Goal: Information Seeking & Learning: Learn about a topic

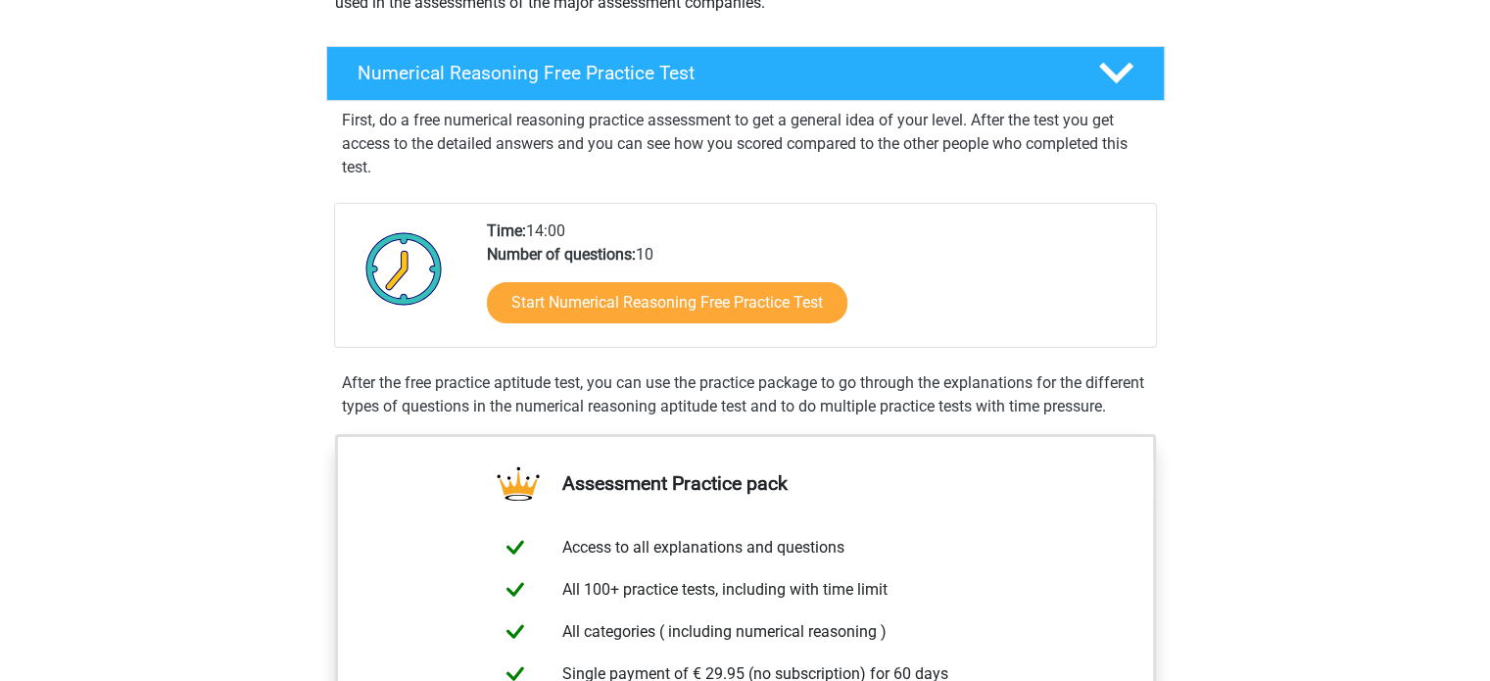
scroll to position [289, 0]
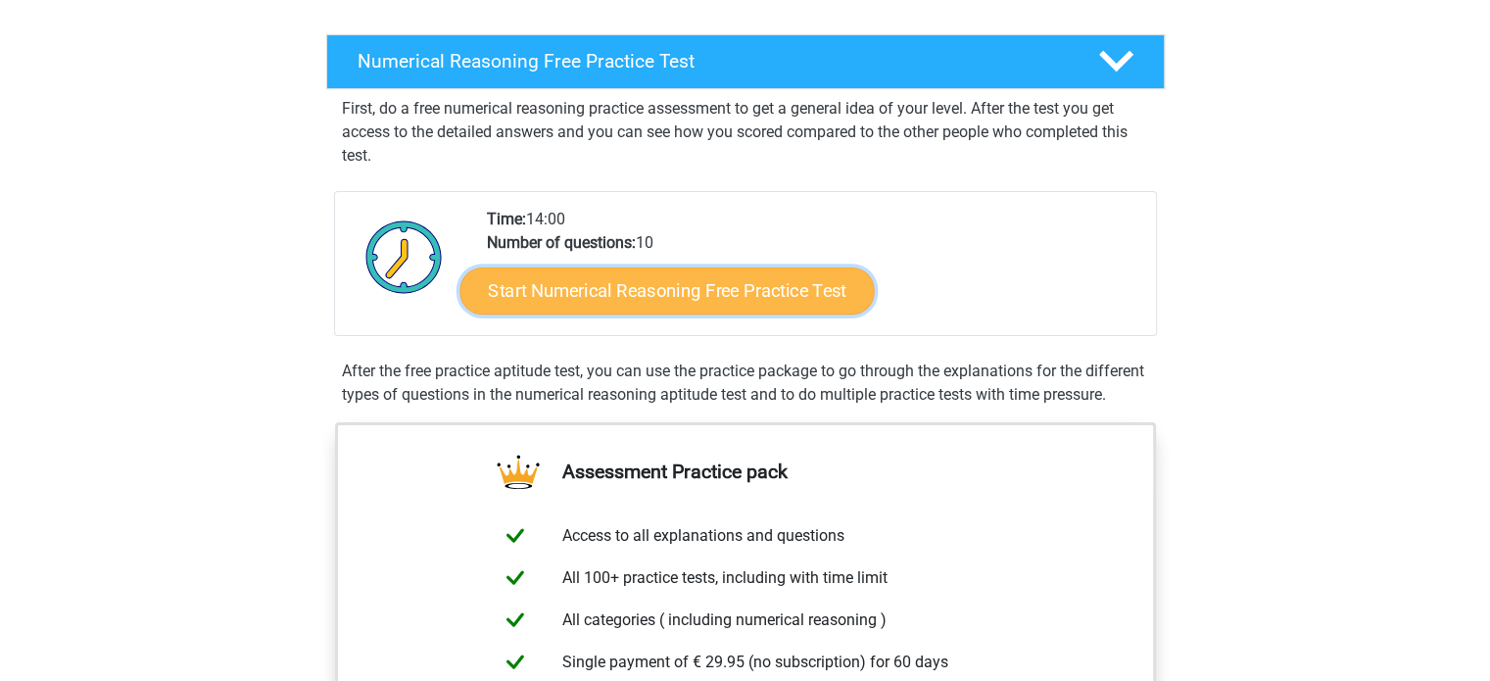
click at [760, 299] on link "Start Numerical Reasoning Free Practice Test" at bounding box center [667, 289] width 414 height 47
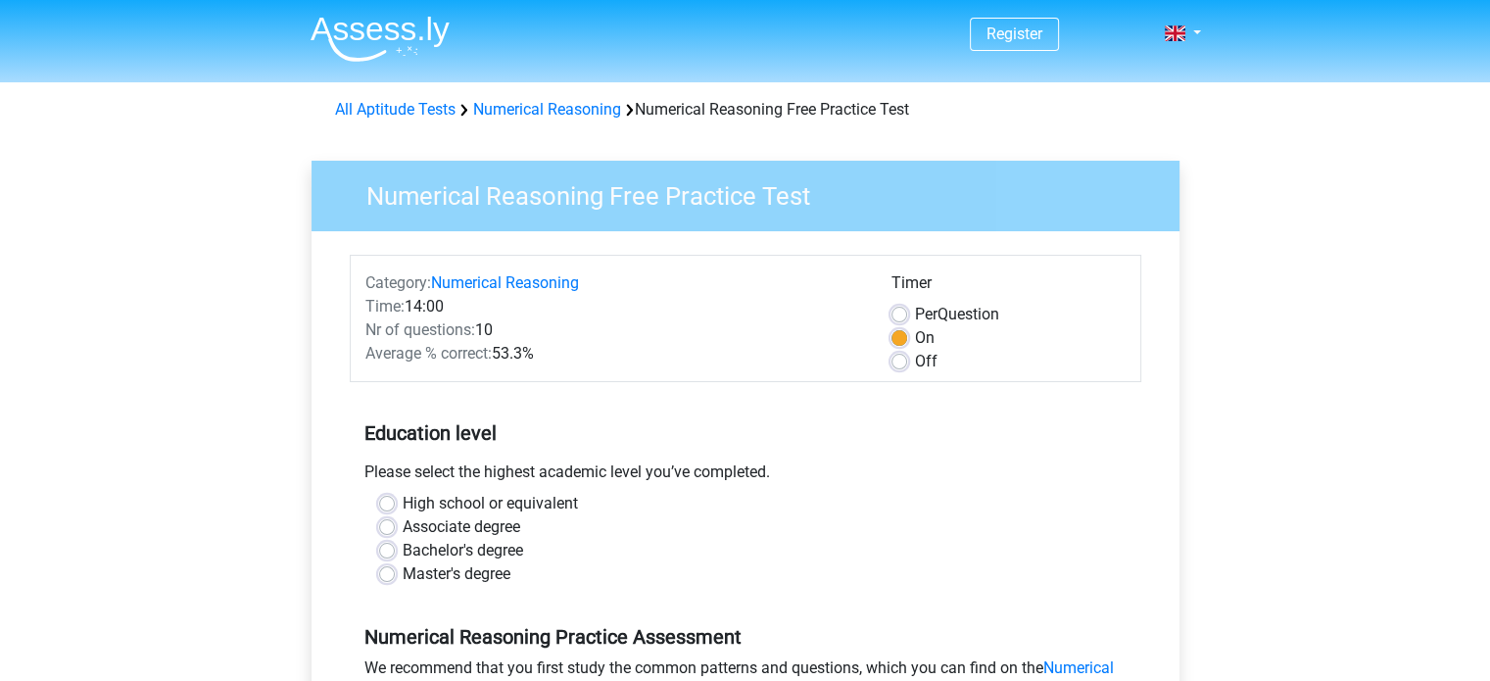
click at [403, 552] on label "Bachelor's degree" at bounding box center [463, 551] width 121 height 24
click at [388, 552] on input "Bachelor's degree" at bounding box center [387, 549] width 16 height 20
radio input "true"
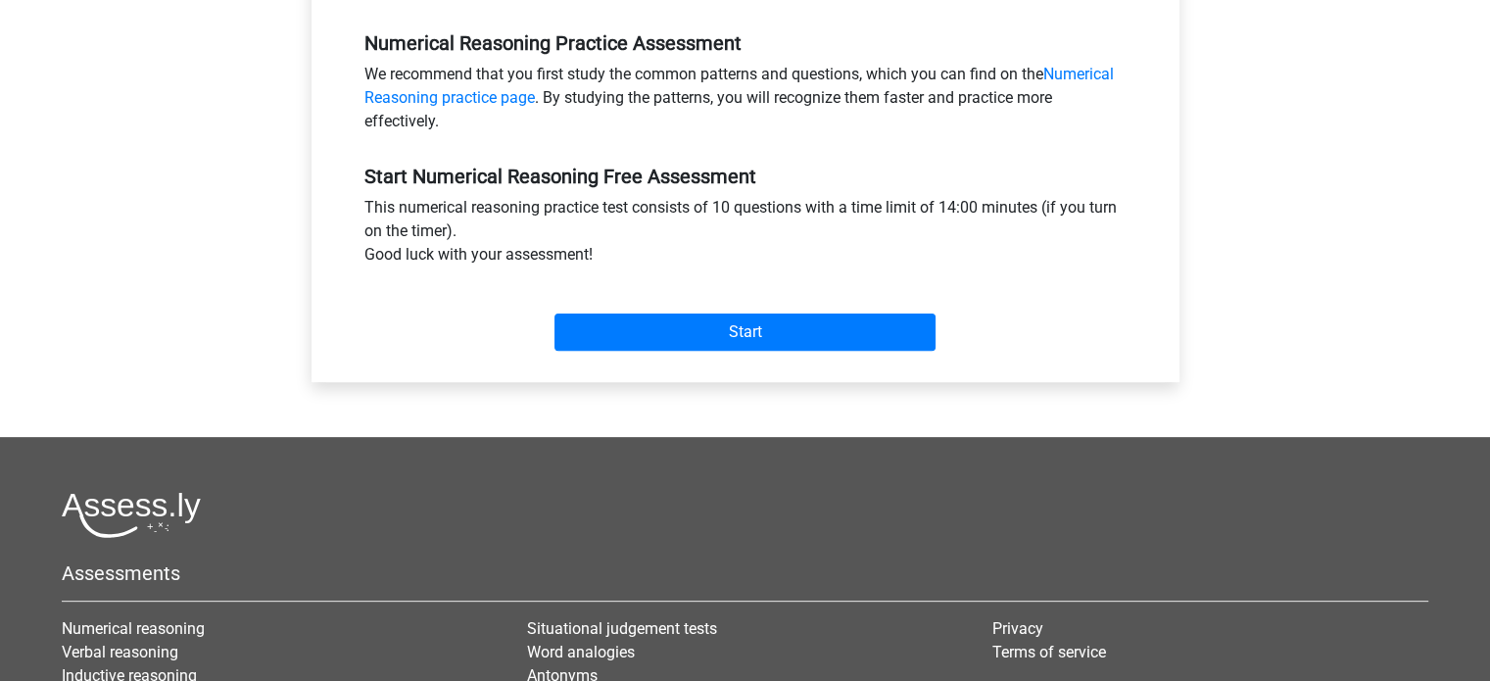
scroll to position [598, 0]
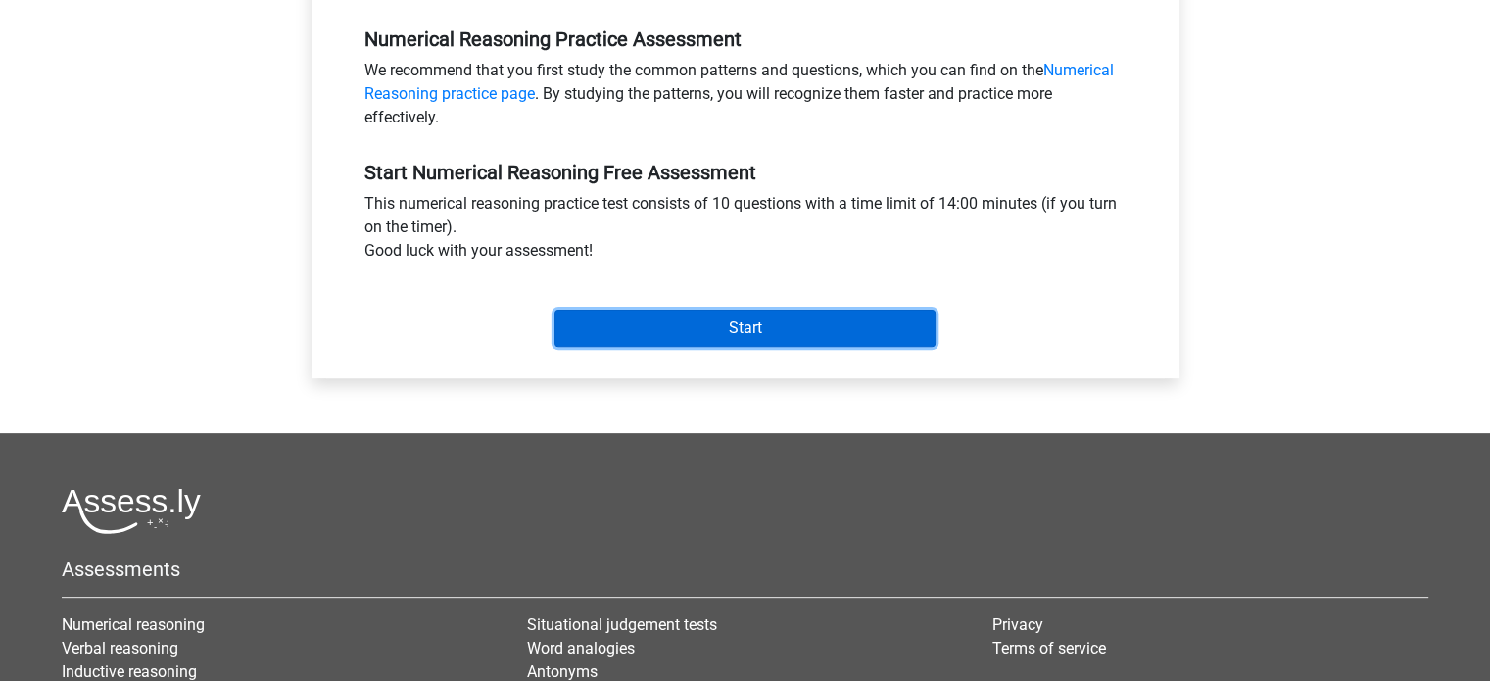
click at [754, 332] on input "Start" at bounding box center [745, 328] width 381 height 37
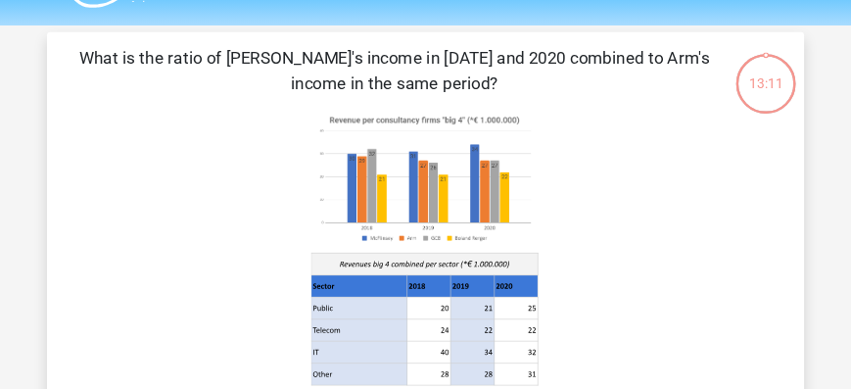
scroll to position [53, 0]
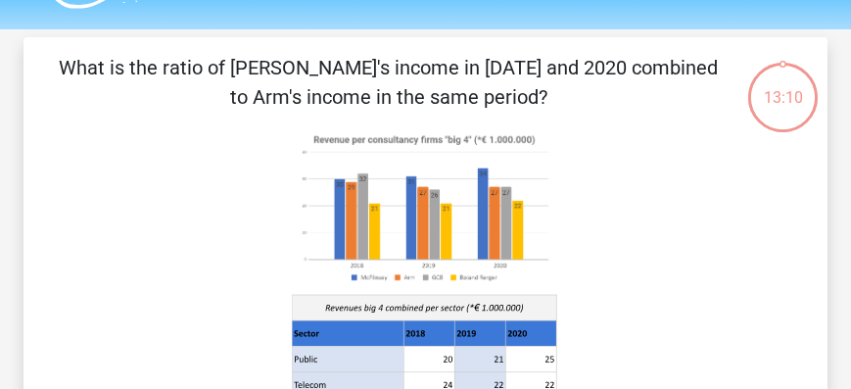
drag, startPoint x: 1298, startPoint y: 3, endPoint x: 632, endPoint y: 168, distance: 686.3
click at [632, 168] on icon at bounding box center [426, 288] width 710 height 323
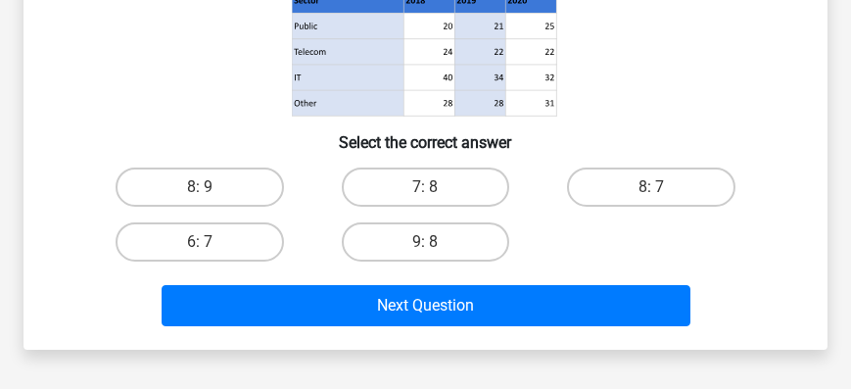
scroll to position [388, 0]
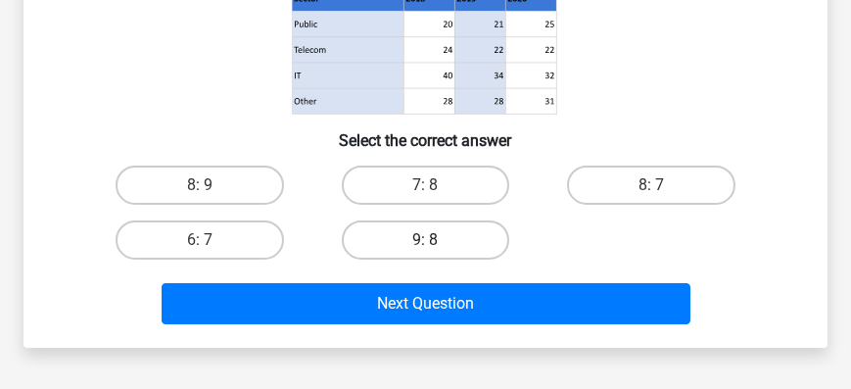
click at [431, 238] on label "9: 8" at bounding box center [426, 239] width 168 height 39
click at [431, 240] on input "9: 8" at bounding box center [431, 246] width 13 height 13
radio input "true"
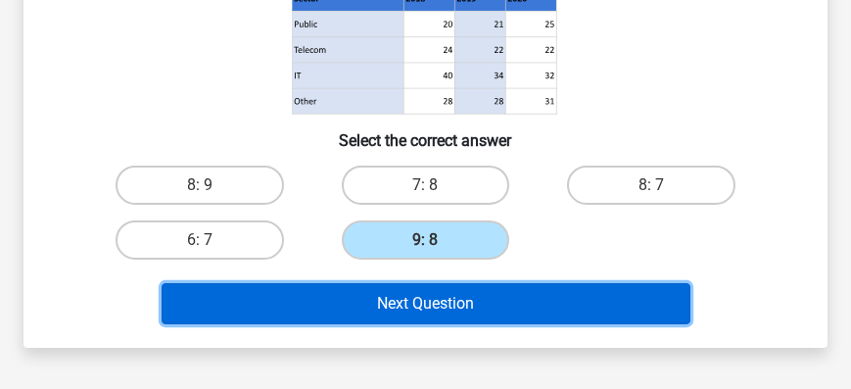
click at [461, 309] on button "Next Question" at bounding box center [426, 303] width 529 height 41
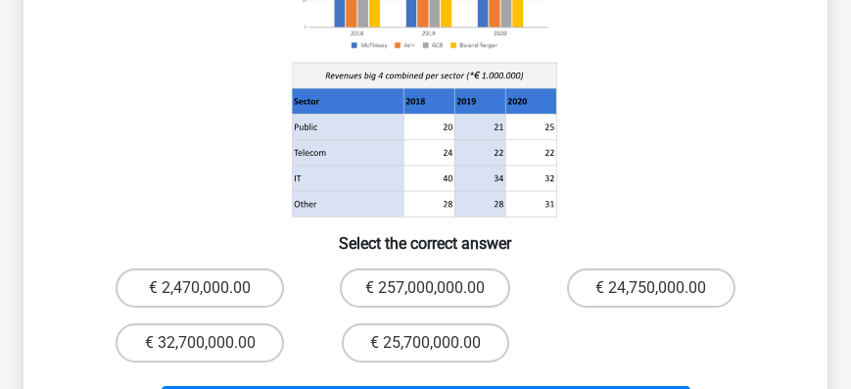
scroll to position [345, 0]
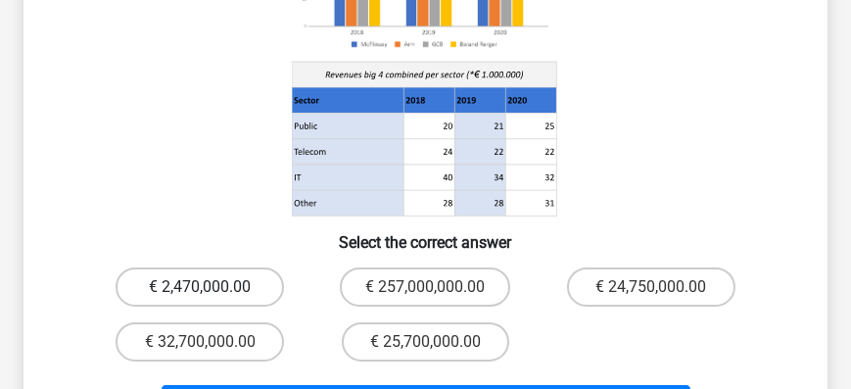
click at [236, 284] on label "€ 2,470,000.00" at bounding box center [200, 286] width 168 height 39
click at [213, 287] on input "€ 2,470,000.00" at bounding box center [206, 293] width 13 height 13
radio input "true"
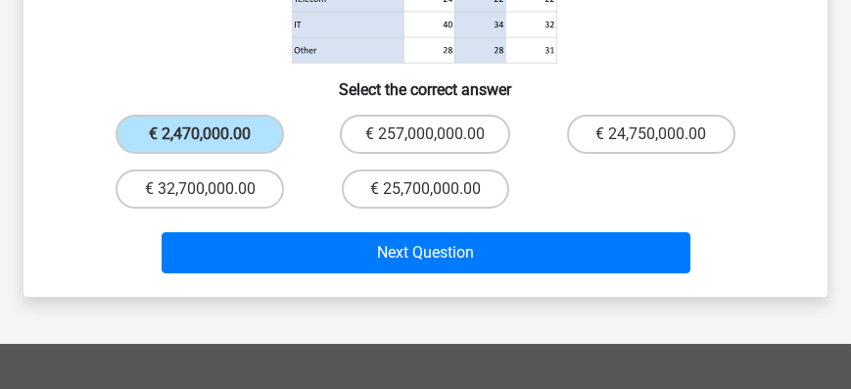
scroll to position [526, 0]
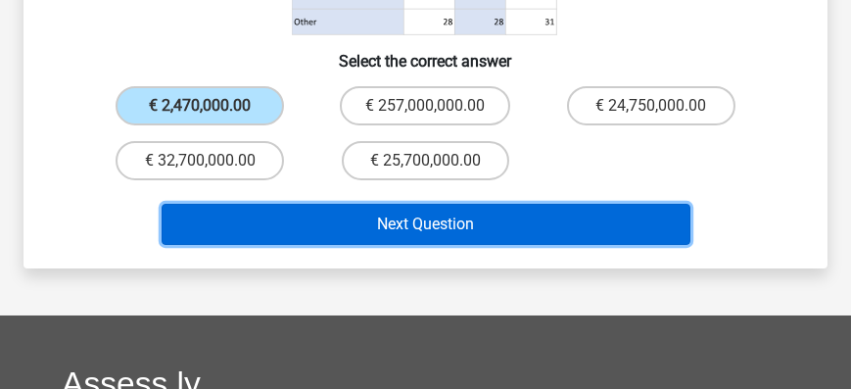
click at [418, 232] on button "Next Question" at bounding box center [426, 224] width 529 height 41
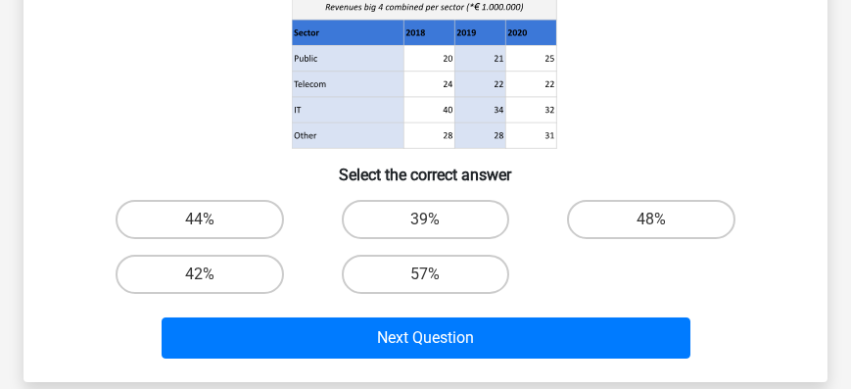
scroll to position [385, 0]
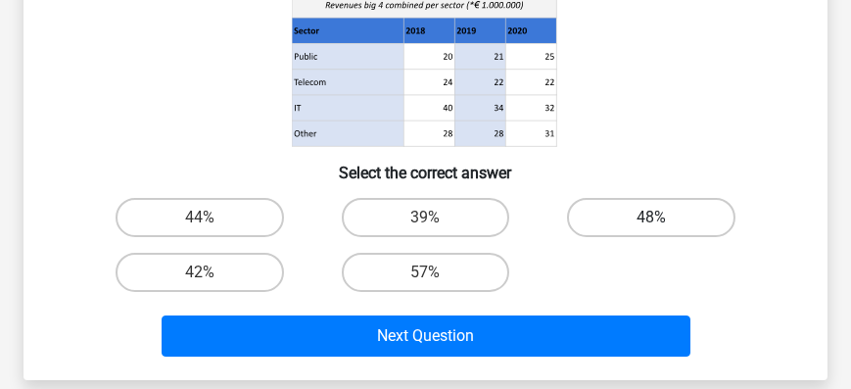
click at [669, 231] on label "48%" at bounding box center [651, 217] width 168 height 39
click at [664, 230] on input "48%" at bounding box center [658, 224] width 13 height 13
radio input "true"
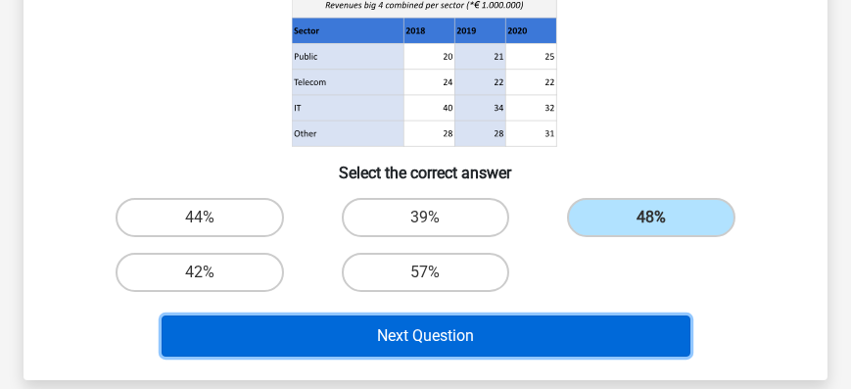
click at [490, 349] on button "Next Question" at bounding box center [426, 335] width 529 height 41
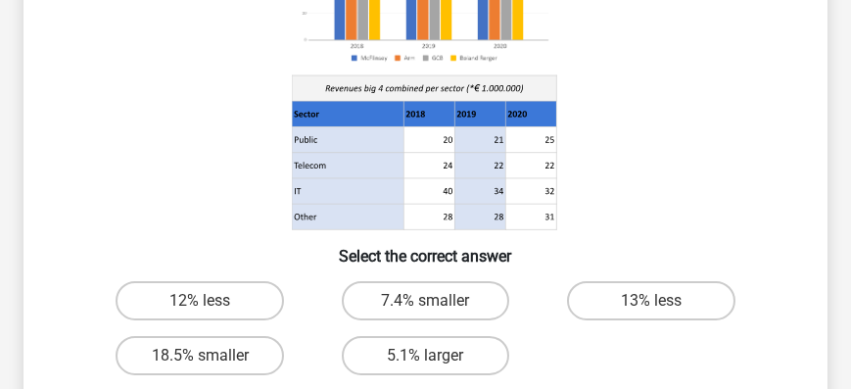
scroll to position [269, 0]
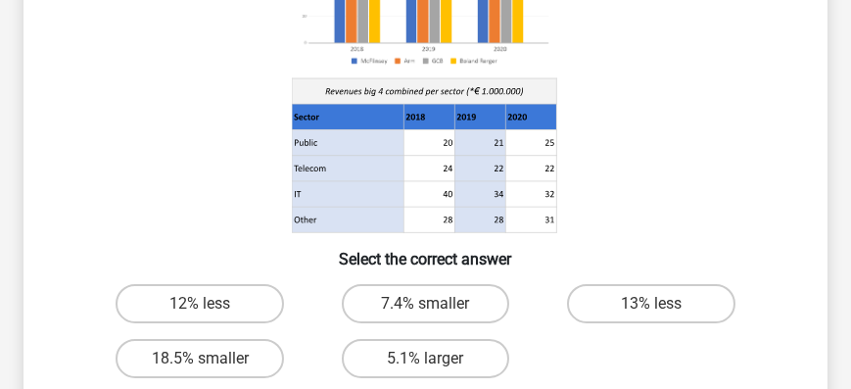
click at [206, 362] on input "18.5% smaller" at bounding box center [206, 365] width 13 height 13
radio input "true"
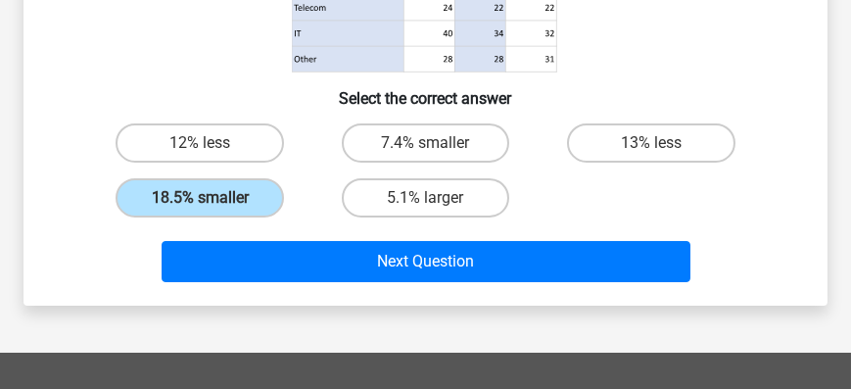
scroll to position [435, 0]
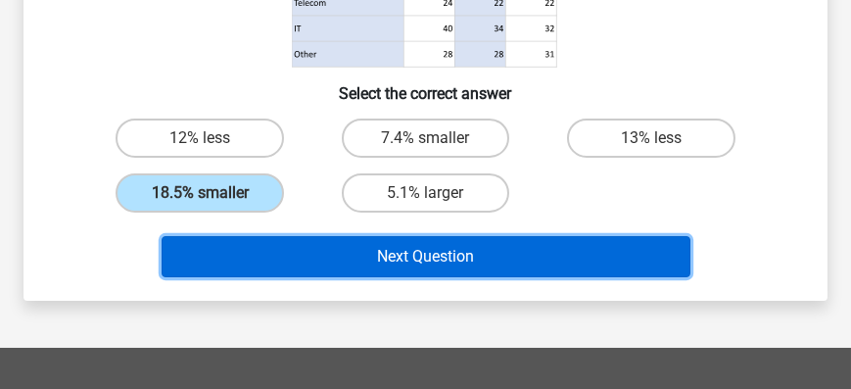
click at [471, 255] on button "Next Question" at bounding box center [426, 256] width 529 height 41
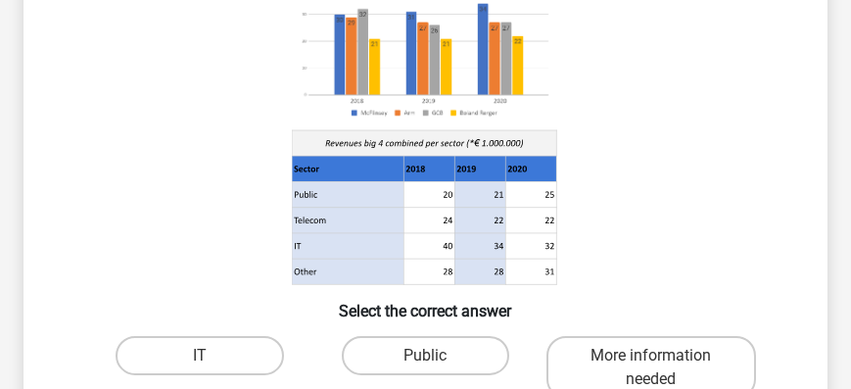
scroll to position [230, 0]
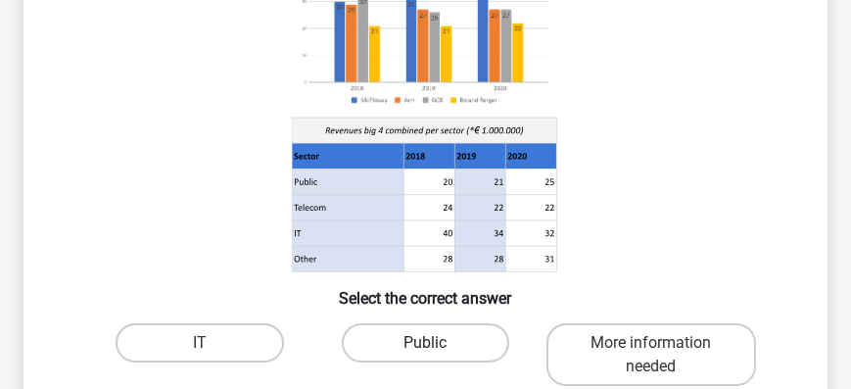
click at [444, 348] on label "Public" at bounding box center [426, 342] width 168 height 39
click at [438, 348] on input "Public" at bounding box center [431, 349] width 13 height 13
radio input "true"
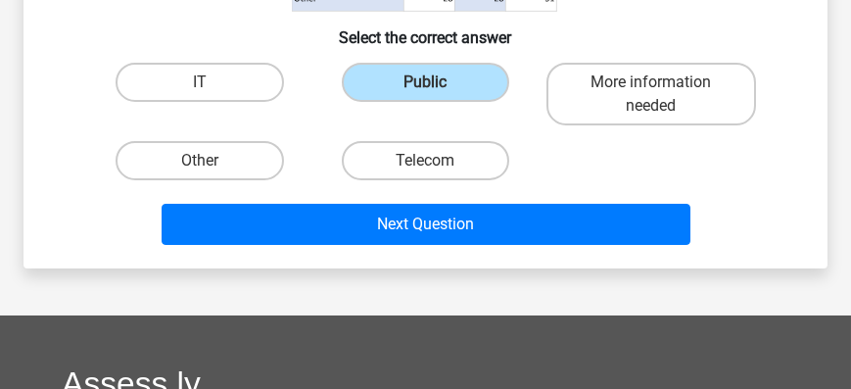
scroll to position [494, 0]
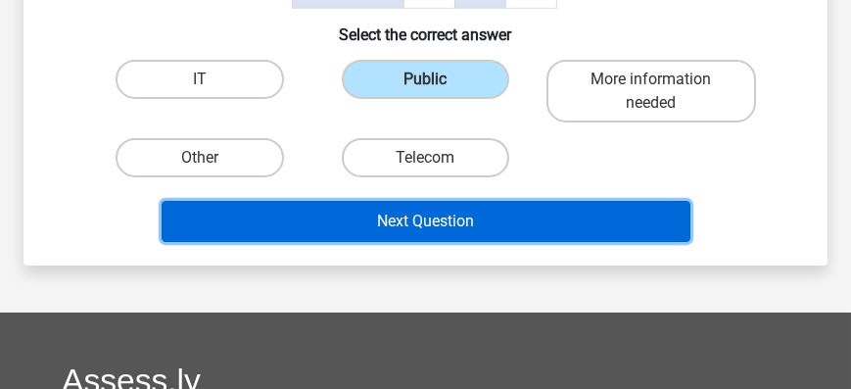
click at [443, 223] on button "Next Question" at bounding box center [426, 221] width 529 height 41
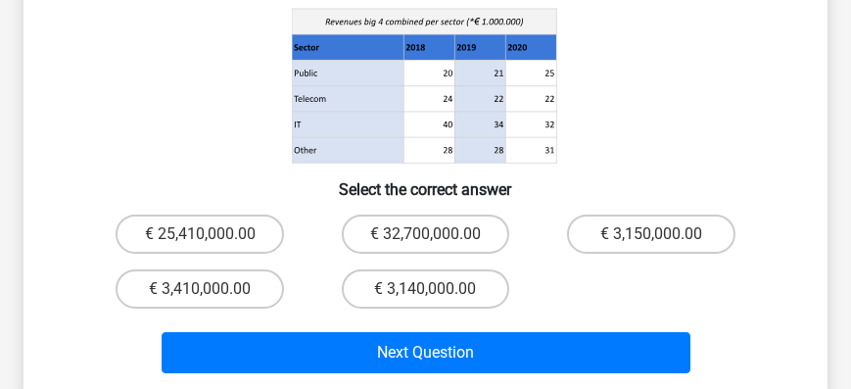
scroll to position [346, 0]
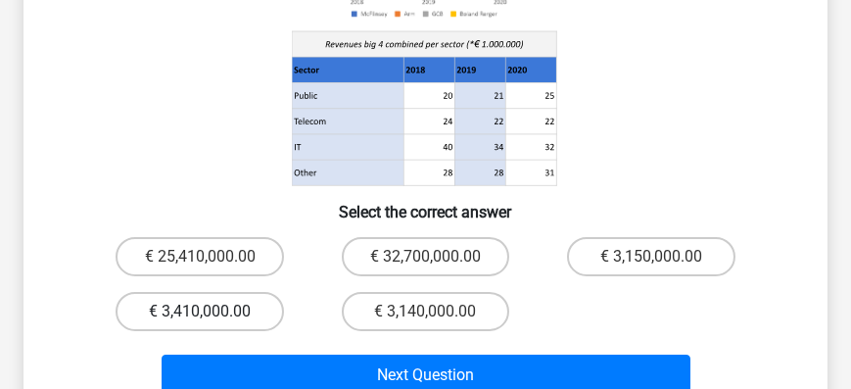
click at [211, 309] on label "€ 3,410,000.00" at bounding box center [200, 311] width 168 height 39
click at [211, 312] on input "€ 3,410,000.00" at bounding box center [206, 318] width 13 height 13
radio input "true"
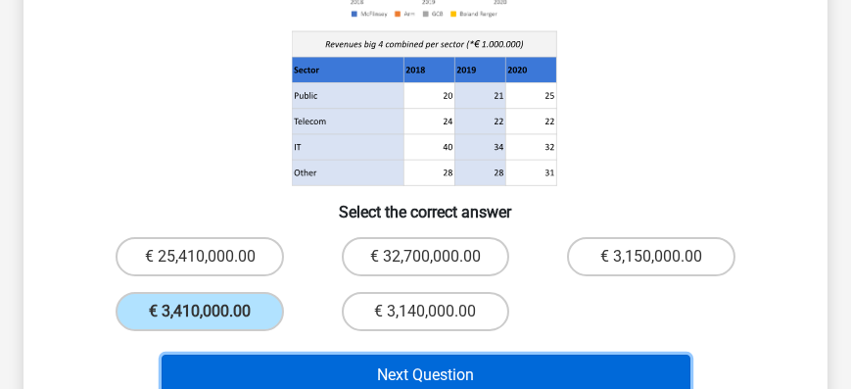
click at [433, 375] on button "Next Question" at bounding box center [426, 375] width 529 height 41
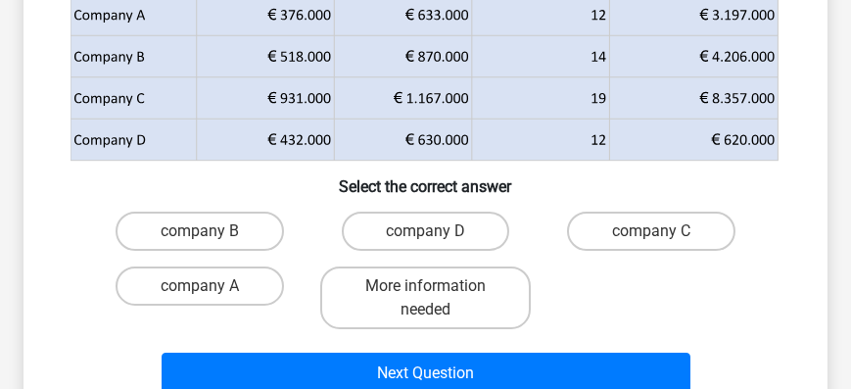
scroll to position [253, 0]
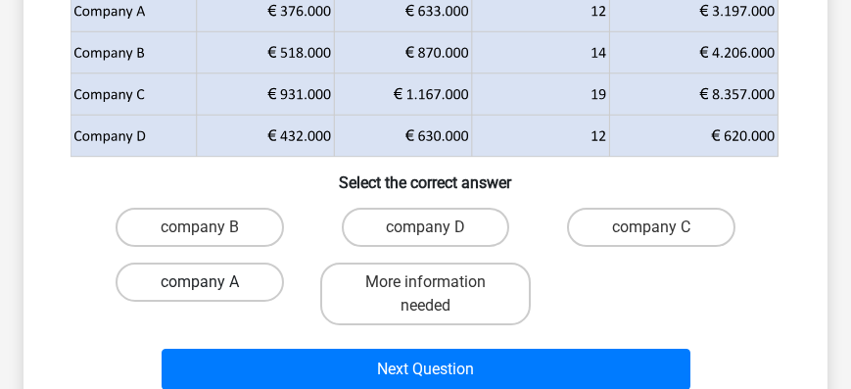
click at [216, 283] on label "company A" at bounding box center [200, 282] width 168 height 39
click at [213, 283] on input "company A" at bounding box center [206, 288] width 13 height 13
radio input "true"
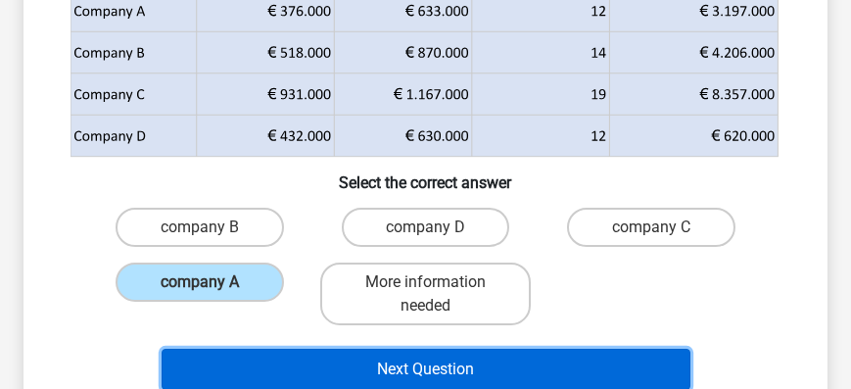
click at [460, 364] on button "Next Question" at bounding box center [426, 369] width 529 height 41
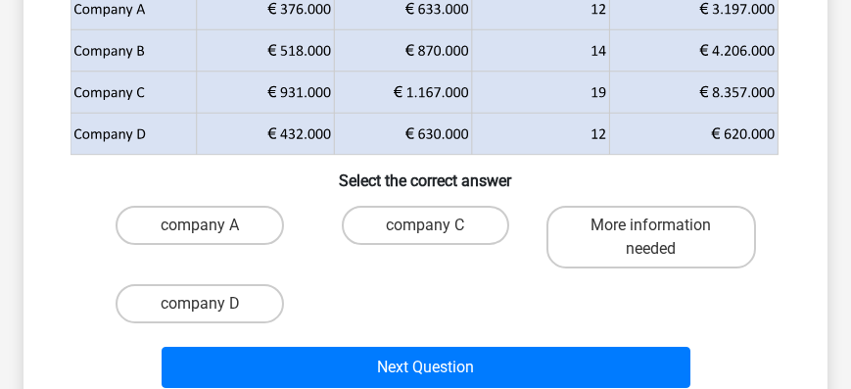
scroll to position [266, 0]
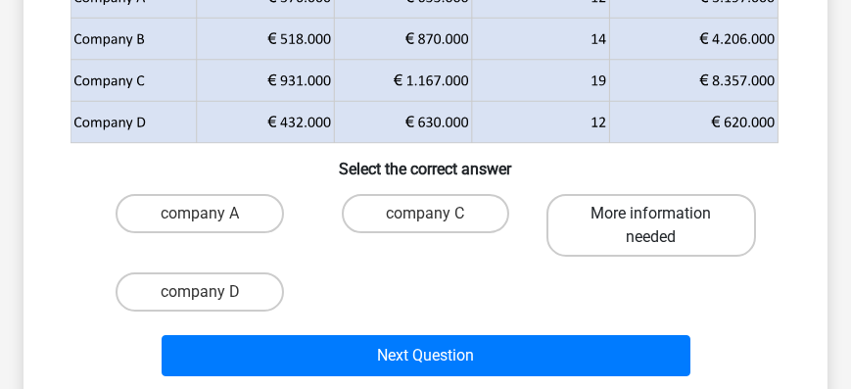
click at [603, 228] on label "More information needed" at bounding box center [652, 225] width 210 height 63
click at [652, 226] on input "More information needed" at bounding box center [658, 220] width 13 height 13
radio input "true"
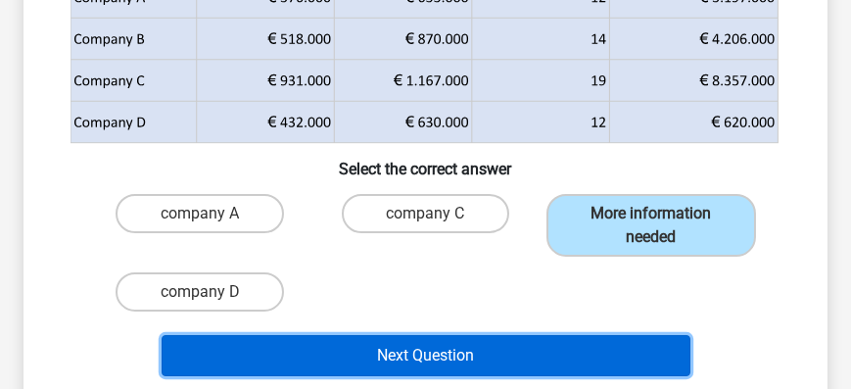
click at [424, 358] on button "Next Question" at bounding box center [426, 355] width 529 height 41
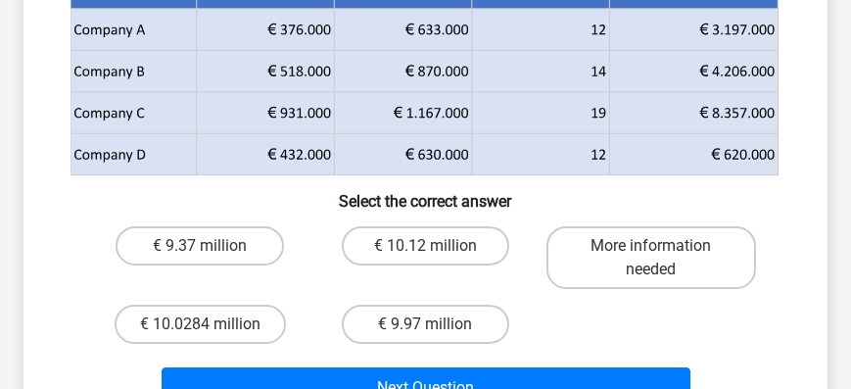
scroll to position [315, 0]
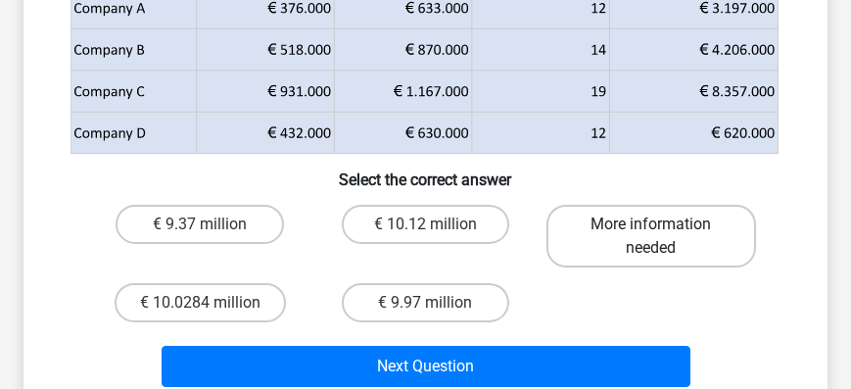
click at [613, 249] on label "More information needed" at bounding box center [652, 236] width 210 height 63
click at [652, 237] on input "More information needed" at bounding box center [658, 230] width 13 height 13
radio input "true"
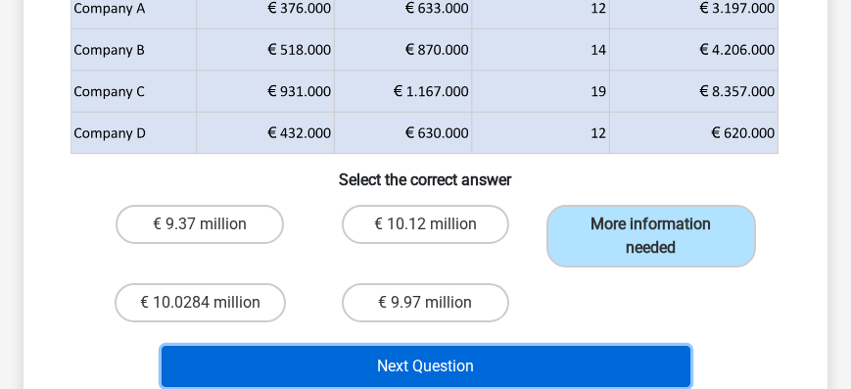
click at [478, 364] on button "Next Question" at bounding box center [426, 366] width 529 height 41
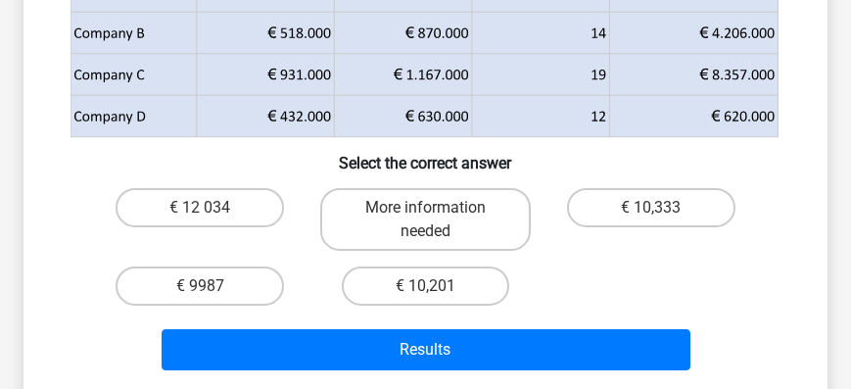
scroll to position [311, 0]
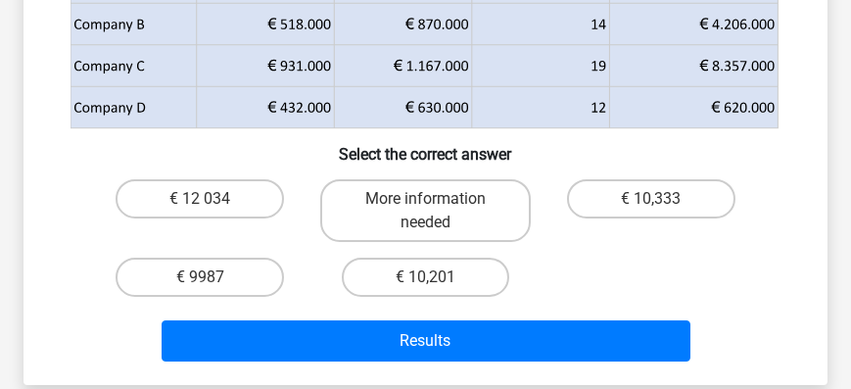
click at [658, 206] on input "€ 10,333" at bounding box center [658, 205] width 13 height 13
radio input "true"
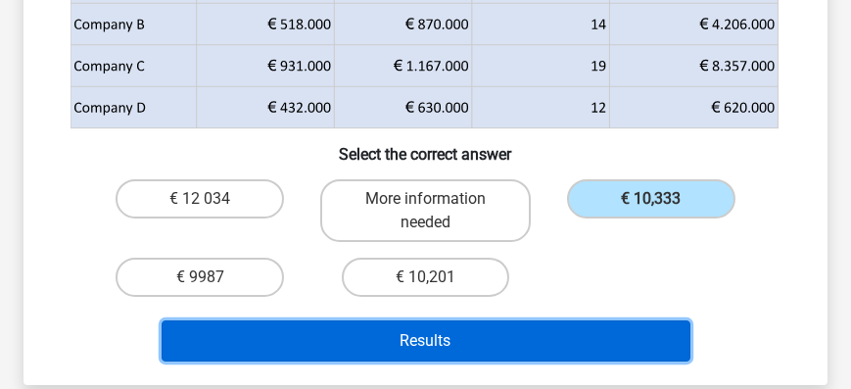
click at [507, 338] on button "Results" at bounding box center [426, 340] width 529 height 41
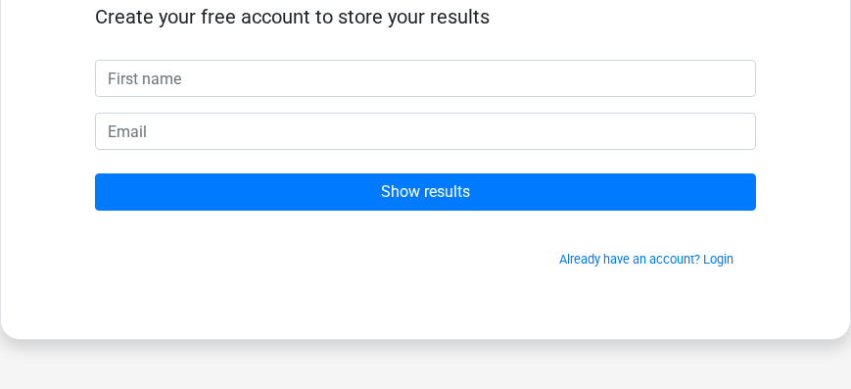
scroll to position [164, 0]
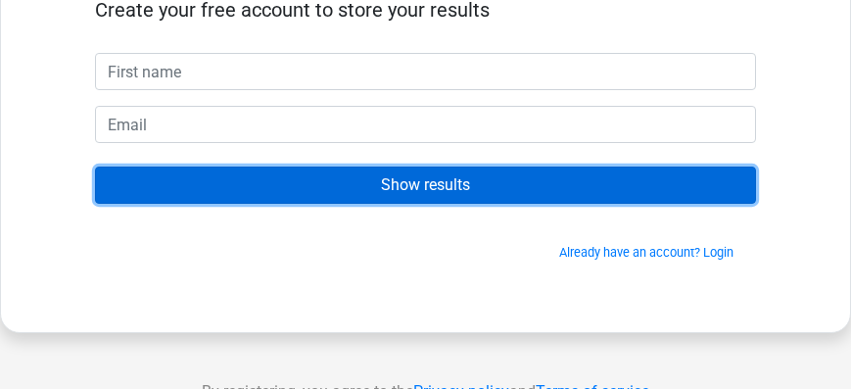
click at [465, 184] on input "Show results" at bounding box center [425, 185] width 661 height 37
